Goal: Navigation & Orientation: Find specific page/section

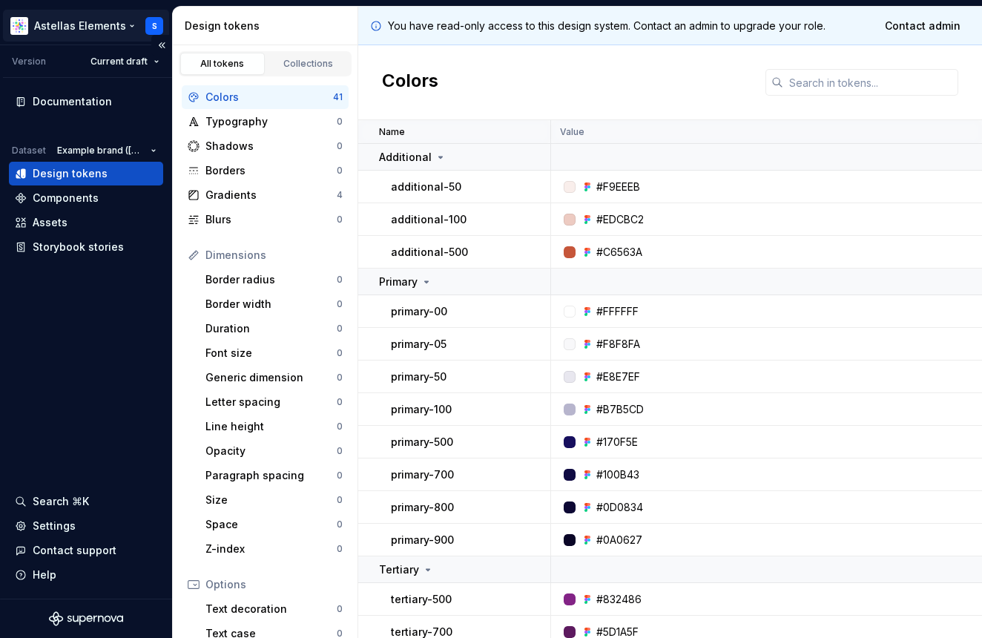
click at [121, 23] on html "Astellas Elements S Version Current draft Documentation Dataset Example brand (…" at bounding box center [491, 319] width 982 height 638
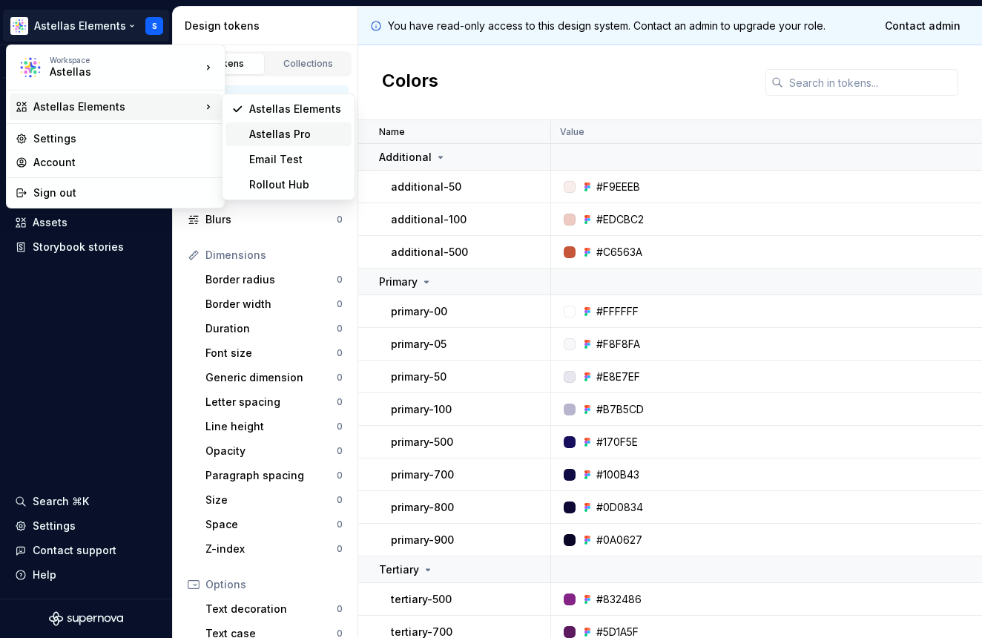
click at [275, 129] on div "Astellas Pro" at bounding box center [297, 134] width 96 height 15
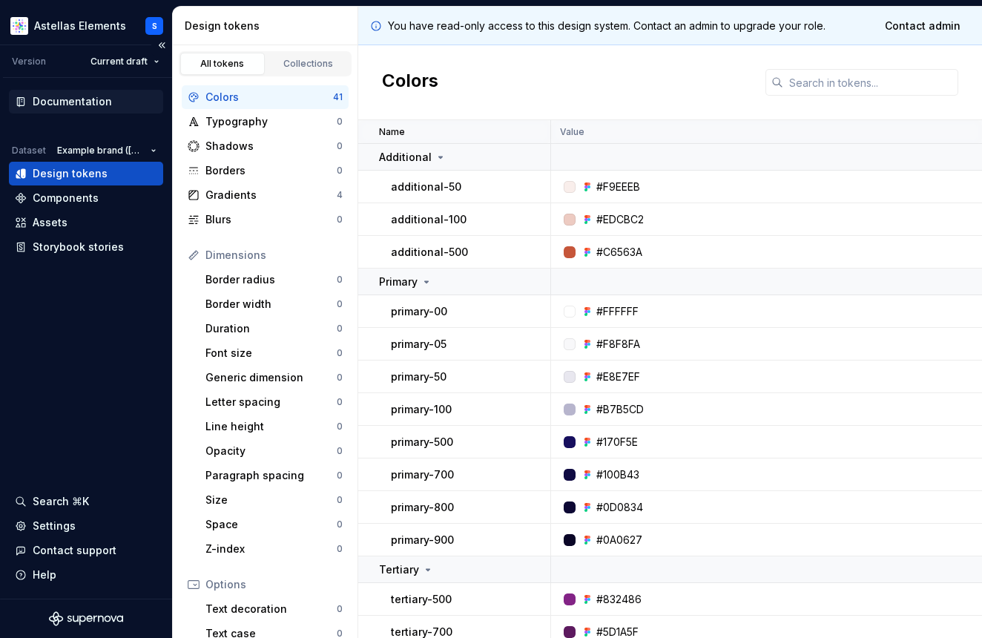
click at [91, 102] on div "Documentation" at bounding box center [72, 101] width 79 height 15
